Goal: Transaction & Acquisition: Purchase product/service

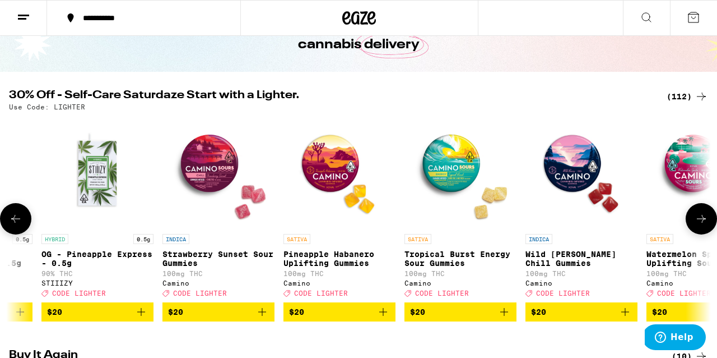
scroll to position [0, 3237]
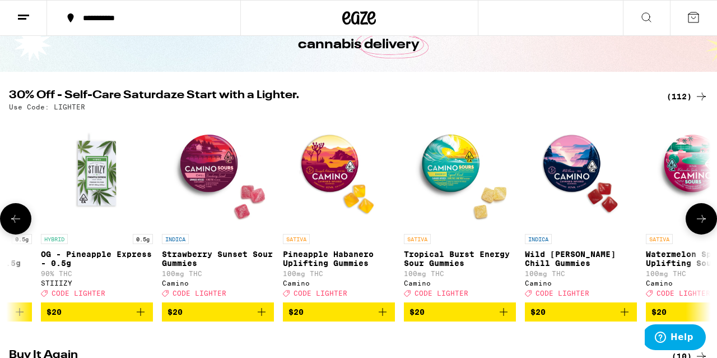
click at [563, 175] on img "Open page for Wild Berry Chill Gummies from Camino" at bounding box center [581, 172] width 112 height 112
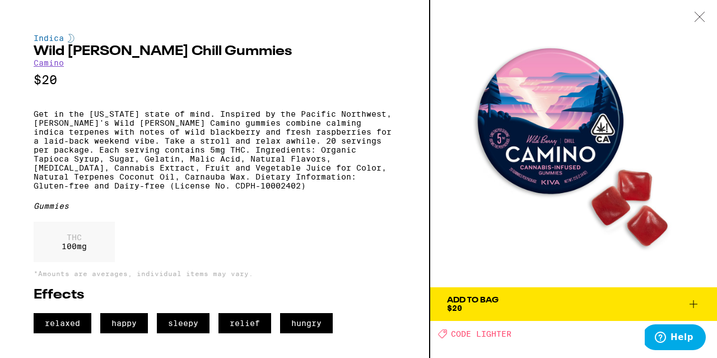
click at [694, 302] on icon at bounding box center [694, 304] width 8 height 8
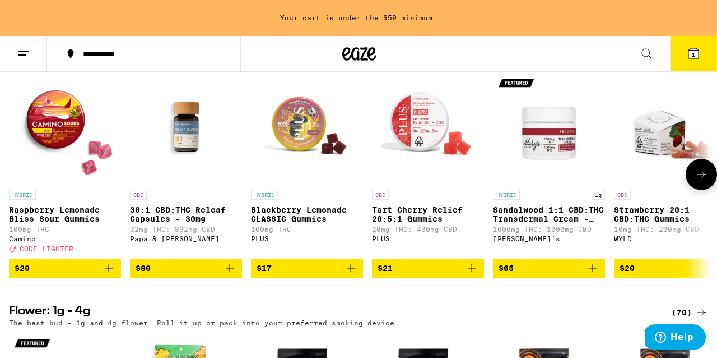
scroll to position [415, 0]
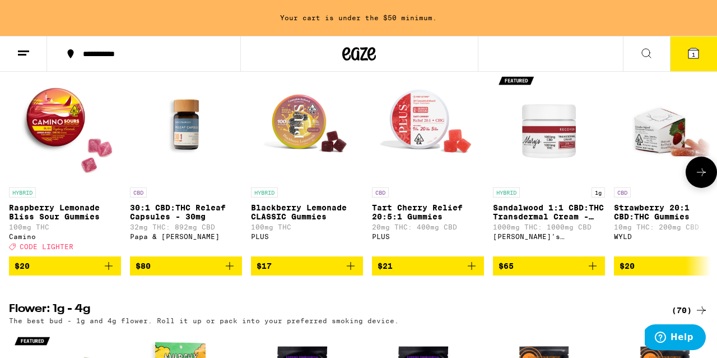
click at [351, 270] on icon "Add to bag" at bounding box center [351, 266] width 8 height 8
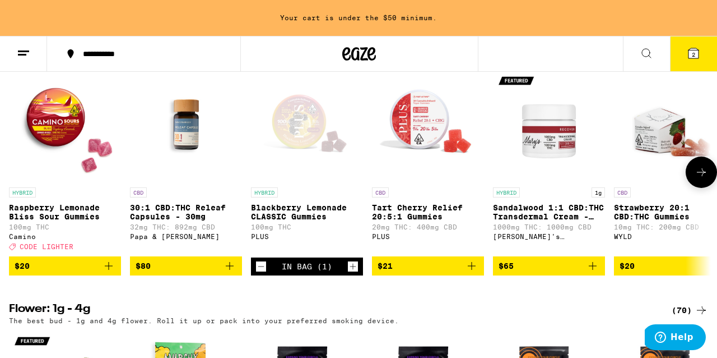
click at [471, 272] on icon "Add to bag" at bounding box center [471, 265] width 13 height 13
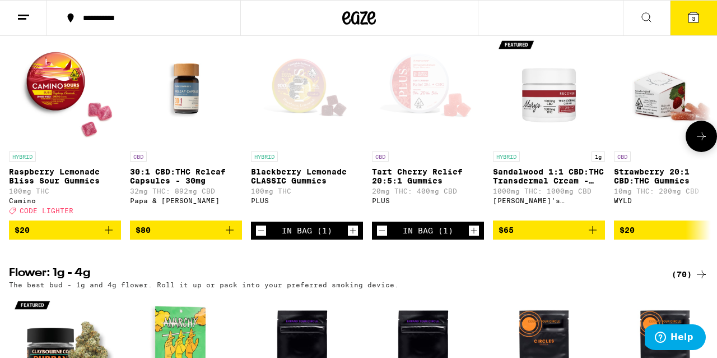
click at [473, 237] on icon "Increment" at bounding box center [474, 230] width 10 height 13
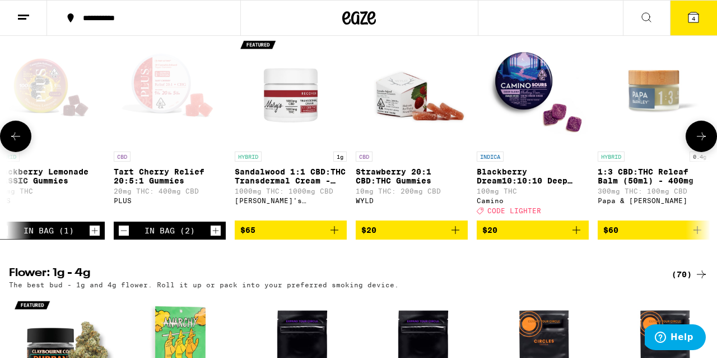
scroll to position [0, 260]
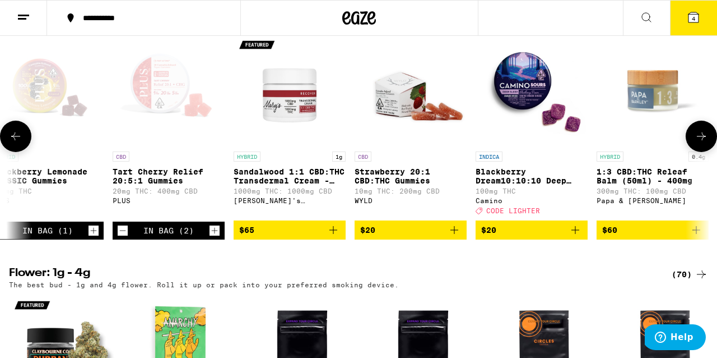
click at [333, 237] on icon "Add to bag" at bounding box center [333, 229] width 13 height 13
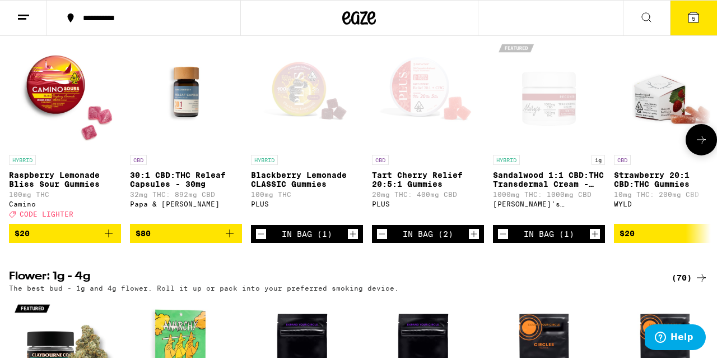
scroll to position [0, 0]
click at [103, 240] on icon "Add to bag" at bounding box center [108, 232] width 13 height 13
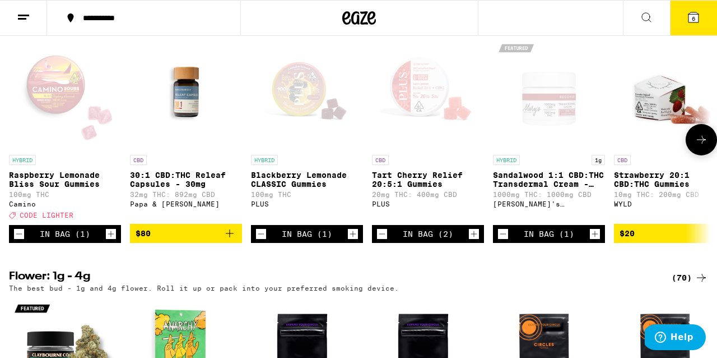
click at [231, 240] on icon "Add to bag" at bounding box center [229, 232] width 13 height 13
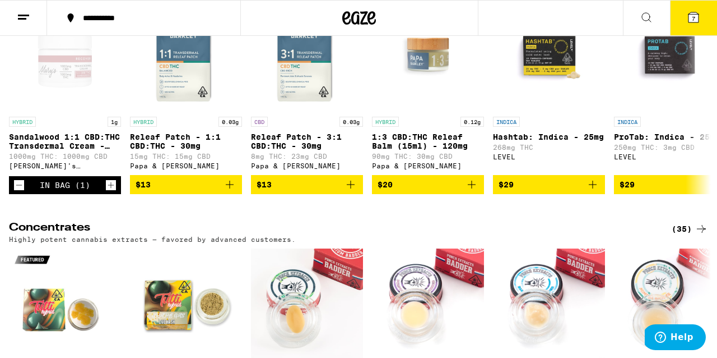
scroll to position [4132, 0]
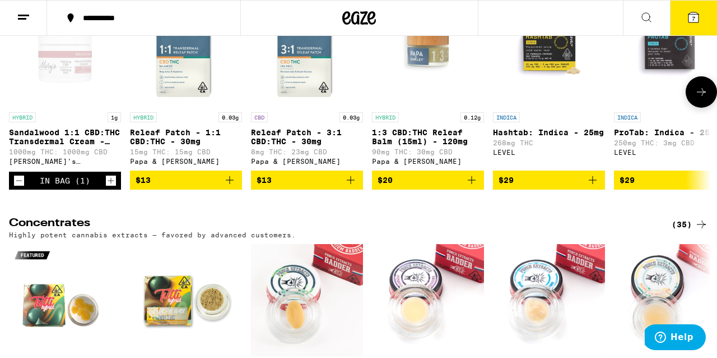
click at [351, 189] on button "$13" at bounding box center [307, 179] width 112 height 19
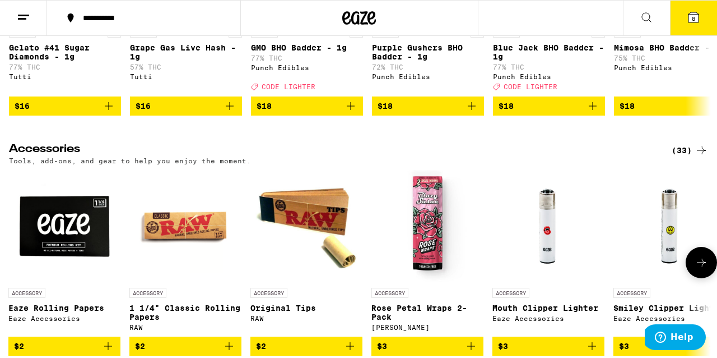
scroll to position [4475, 0]
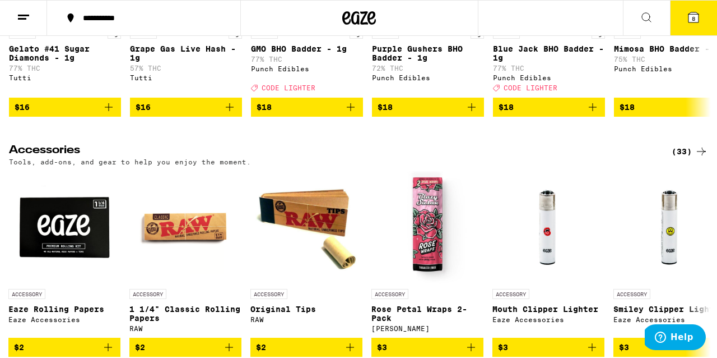
click at [688, 18] on icon at bounding box center [693, 17] width 13 height 13
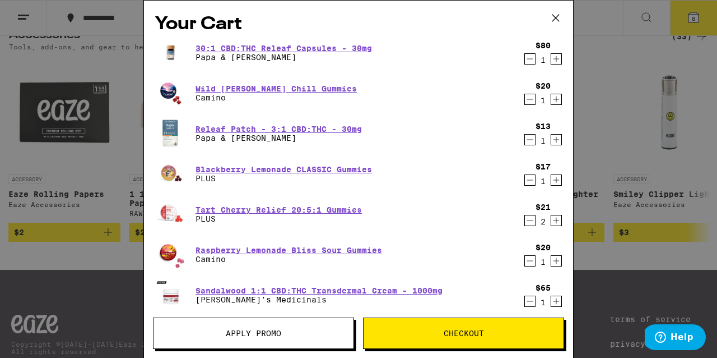
click at [530, 260] on icon "Decrement" at bounding box center [530, 260] width 10 height 13
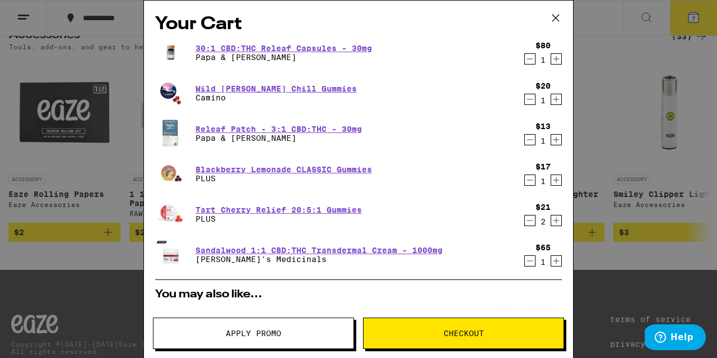
click at [528, 139] on icon "Decrement" at bounding box center [530, 139] width 10 height 13
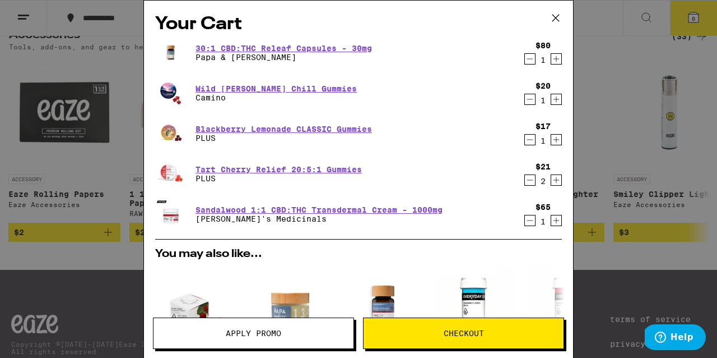
click at [525, 99] on button "Decrement" at bounding box center [530, 99] width 11 height 11
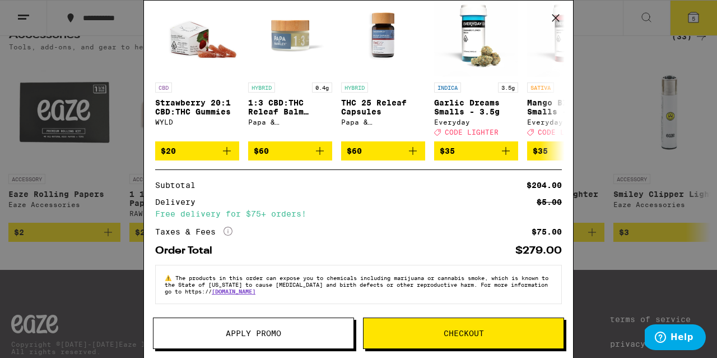
scroll to position [240, 0]
click at [301, 342] on button "Apply Promo" at bounding box center [253, 332] width 201 height 31
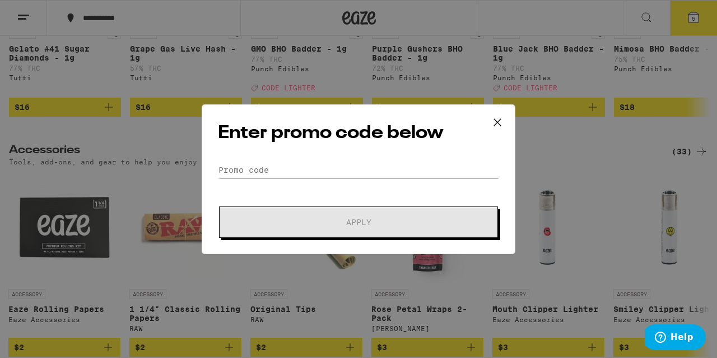
click at [237, 161] on div "Enter promo code below Promo Code Apply" at bounding box center [359, 179] width 314 height 150
click at [289, 172] on input "Promo Code" at bounding box center [358, 169] width 281 height 17
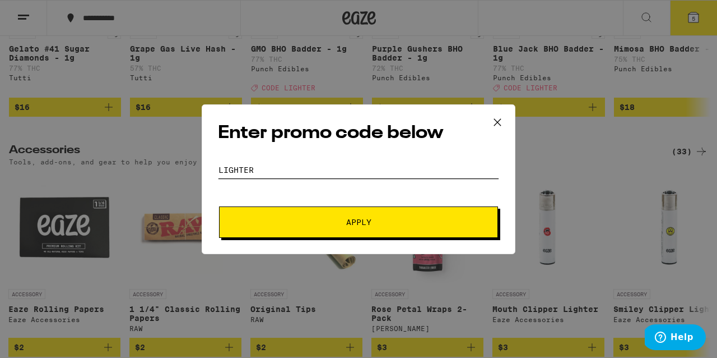
type input "lighter"
click at [350, 219] on span "Apply" at bounding box center [358, 222] width 25 height 8
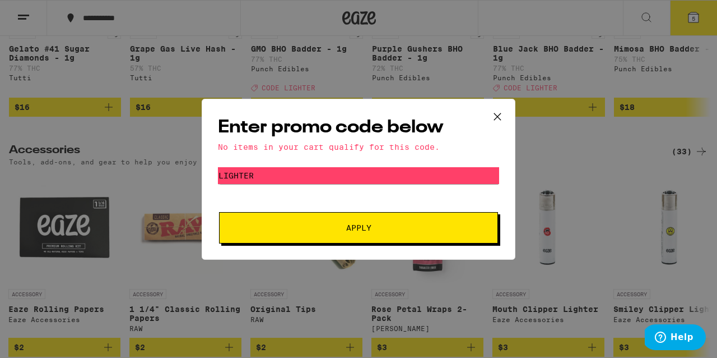
click at [372, 231] on span "Apply" at bounding box center [359, 228] width 202 height 8
click at [497, 112] on icon at bounding box center [497, 116] width 17 height 17
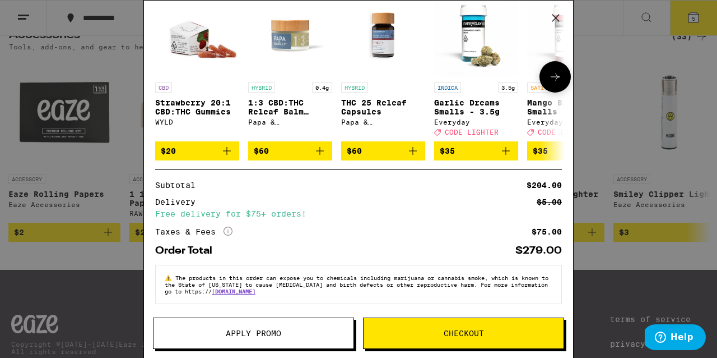
scroll to position [240, 0]
click at [454, 333] on span "Checkout" at bounding box center [464, 333] width 40 height 8
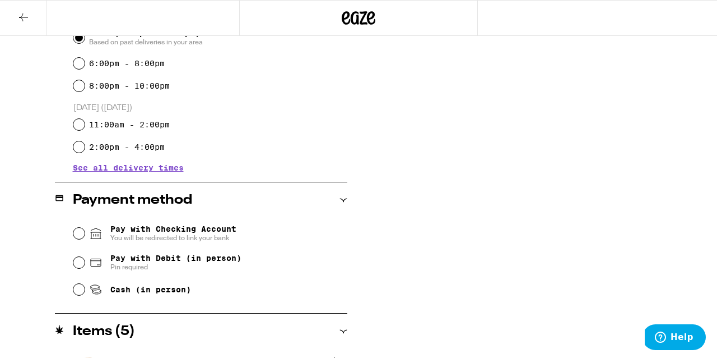
scroll to position [342, 0]
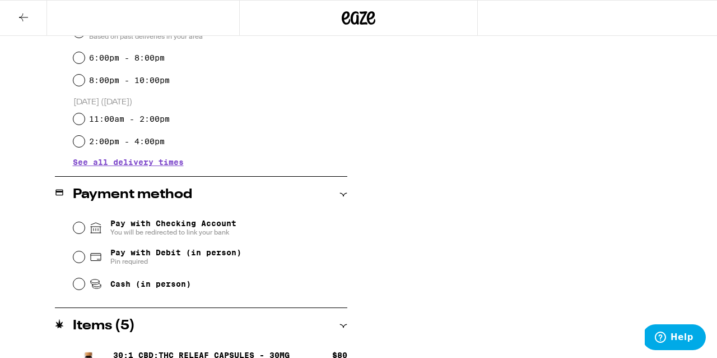
click at [77, 286] on input "Cash (in person)" at bounding box center [78, 283] width 11 height 11
radio input "true"
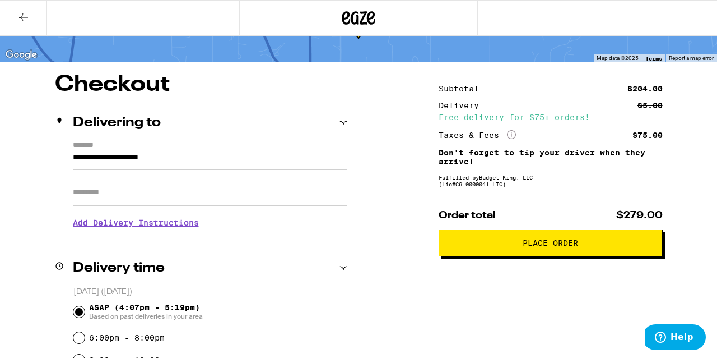
scroll to position [62, 0]
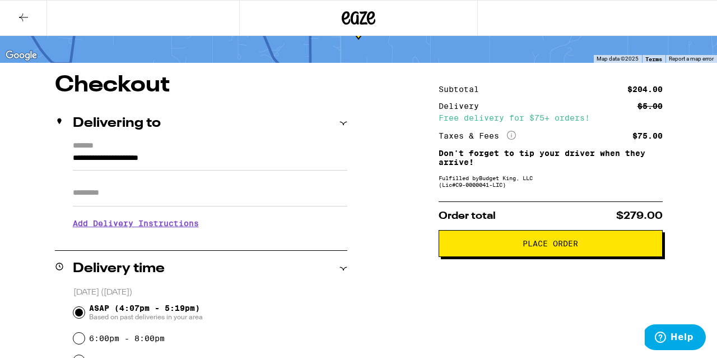
click at [547, 247] on span "Place Order" at bounding box center [550, 243] width 55 height 8
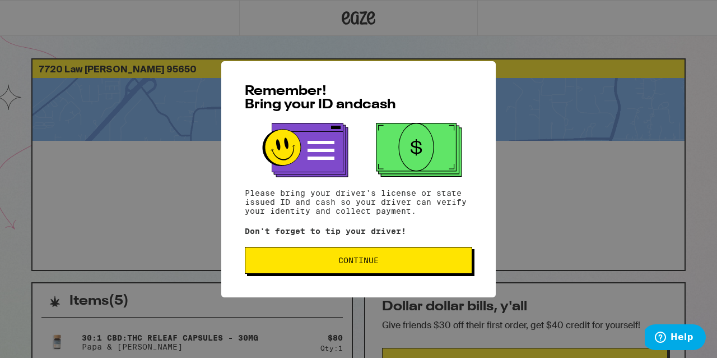
click at [393, 260] on span "Continue" at bounding box center [358, 260] width 208 height 8
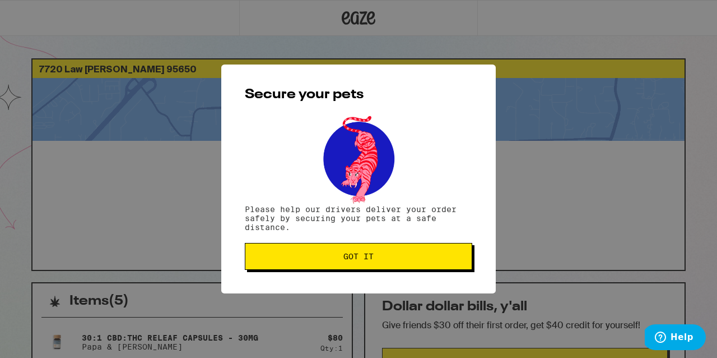
click at [392, 258] on span "Got it" at bounding box center [358, 256] width 208 height 8
